Goal: Task Accomplishment & Management: Complete application form

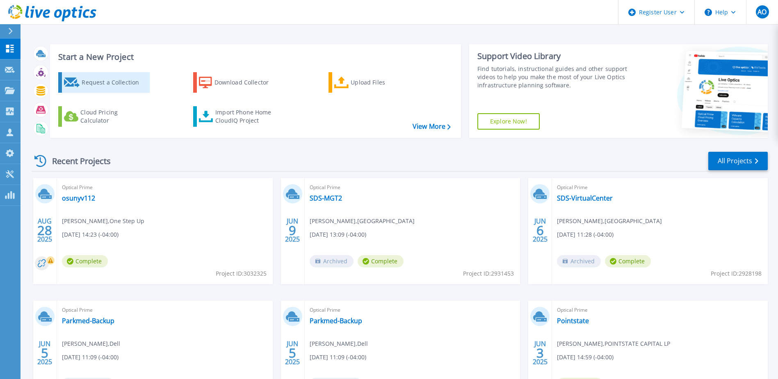
click at [100, 85] on div "Request a Collection" at bounding box center [115, 82] width 66 height 16
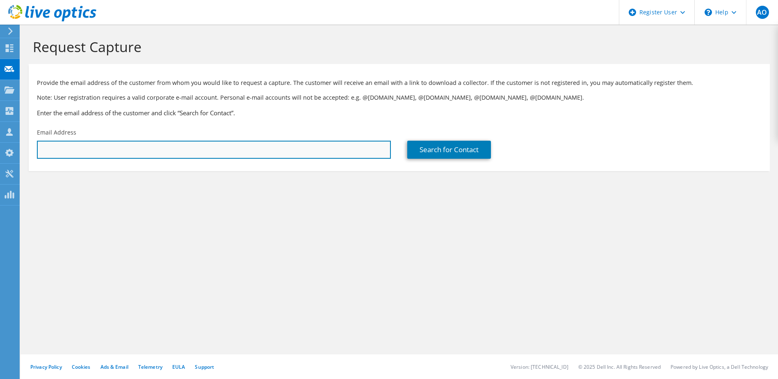
paste input "[EMAIL_ADDRESS][DOMAIN_NAME]"
type input "[EMAIL_ADDRESS][DOMAIN_NAME]"
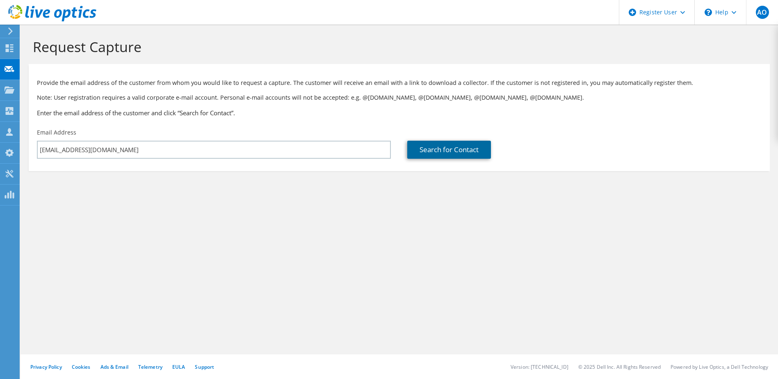
click at [450, 152] on link "Search for Contact" at bounding box center [449, 150] width 84 height 18
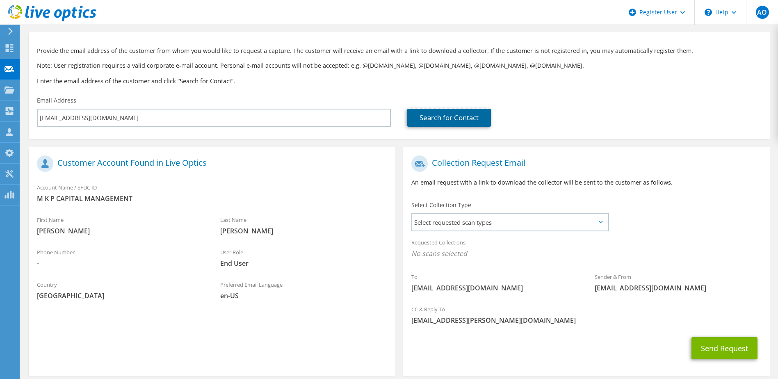
scroll to position [70, 0]
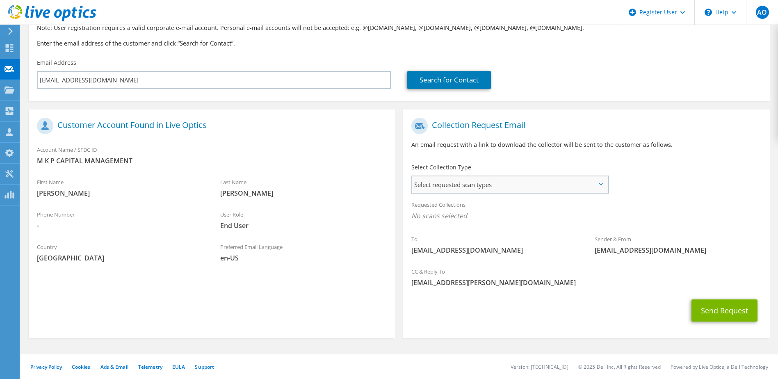
click at [470, 183] on span "Select requested scan types" at bounding box center [509, 184] width 195 height 16
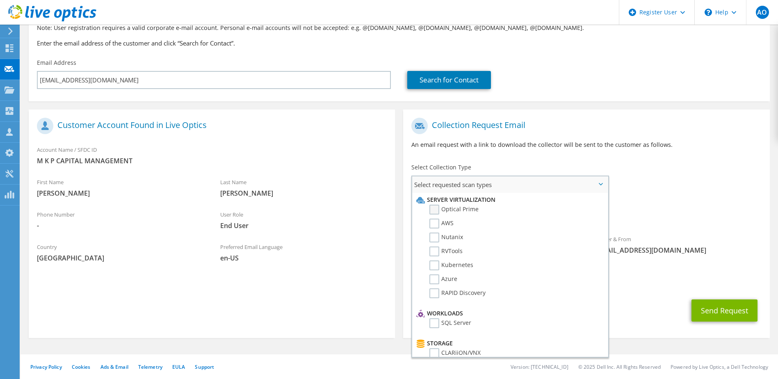
click at [432, 212] on label "Optical Prime" at bounding box center [453, 210] width 49 height 10
click at [0, 0] on input "Optical Prime" at bounding box center [0, 0] width 0 height 0
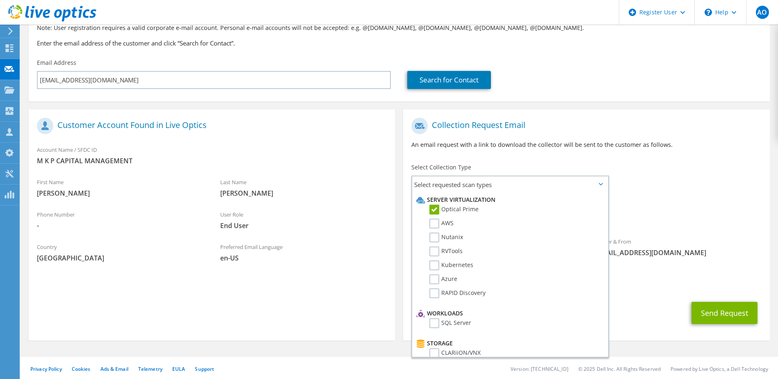
click at [653, 210] on div "Requested Collections No scans selected Optical Prime" at bounding box center [586, 212] width 366 height 33
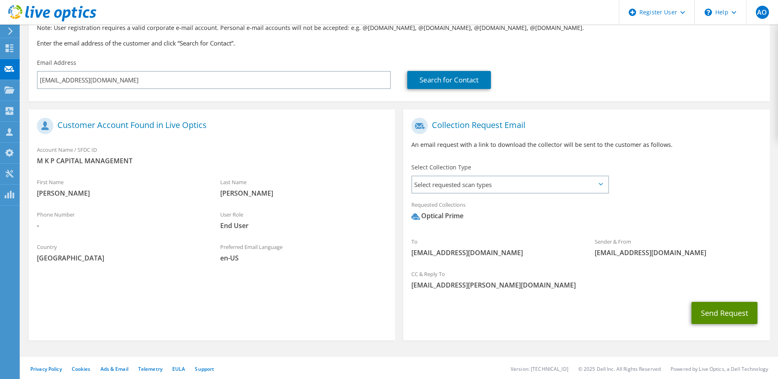
click at [734, 311] on button "Send Request" at bounding box center [725, 313] width 66 height 22
